Goal: Check status

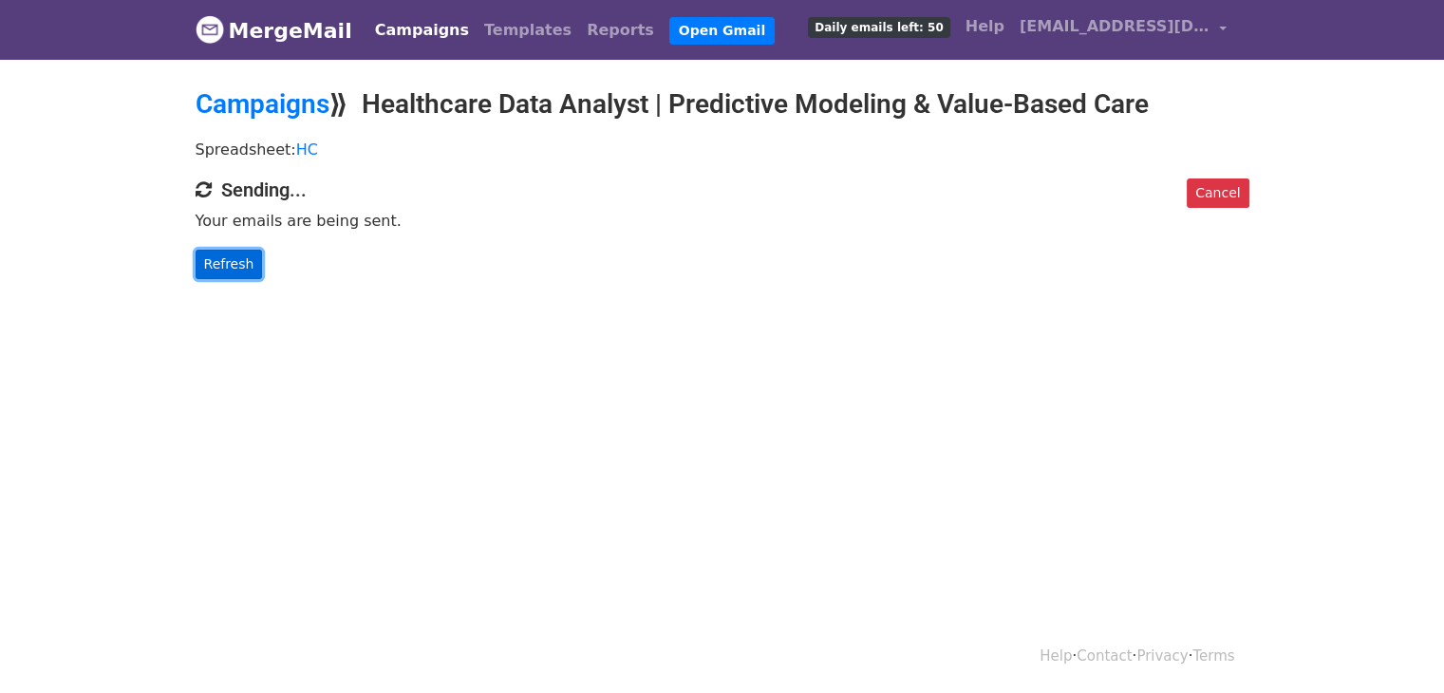
click at [209, 262] on link "Refresh" at bounding box center [229, 264] width 67 height 29
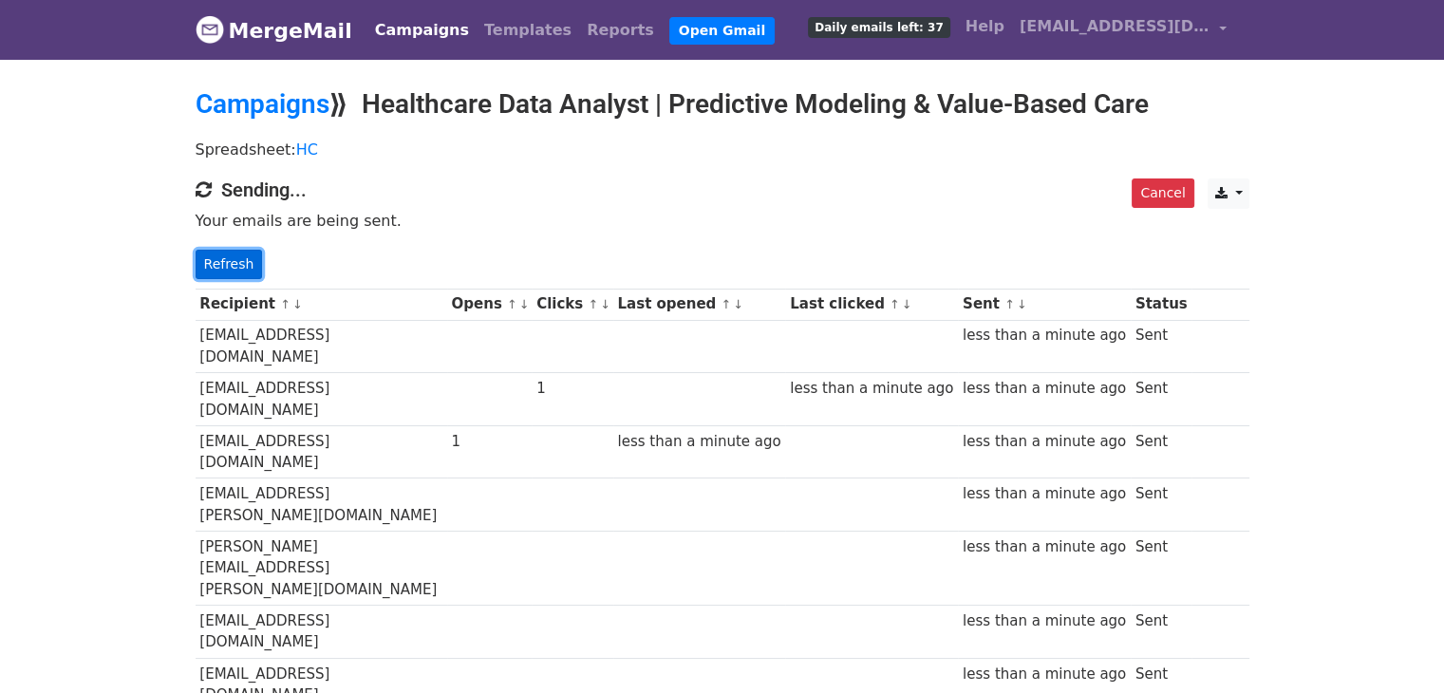
click at [217, 250] on link "Refresh" at bounding box center [229, 264] width 67 height 29
click at [216, 260] on link "Refresh" at bounding box center [229, 264] width 67 height 29
click at [234, 254] on link "Refresh" at bounding box center [229, 264] width 67 height 29
